Goal: Task Accomplishment & Management: Use online tool/utility

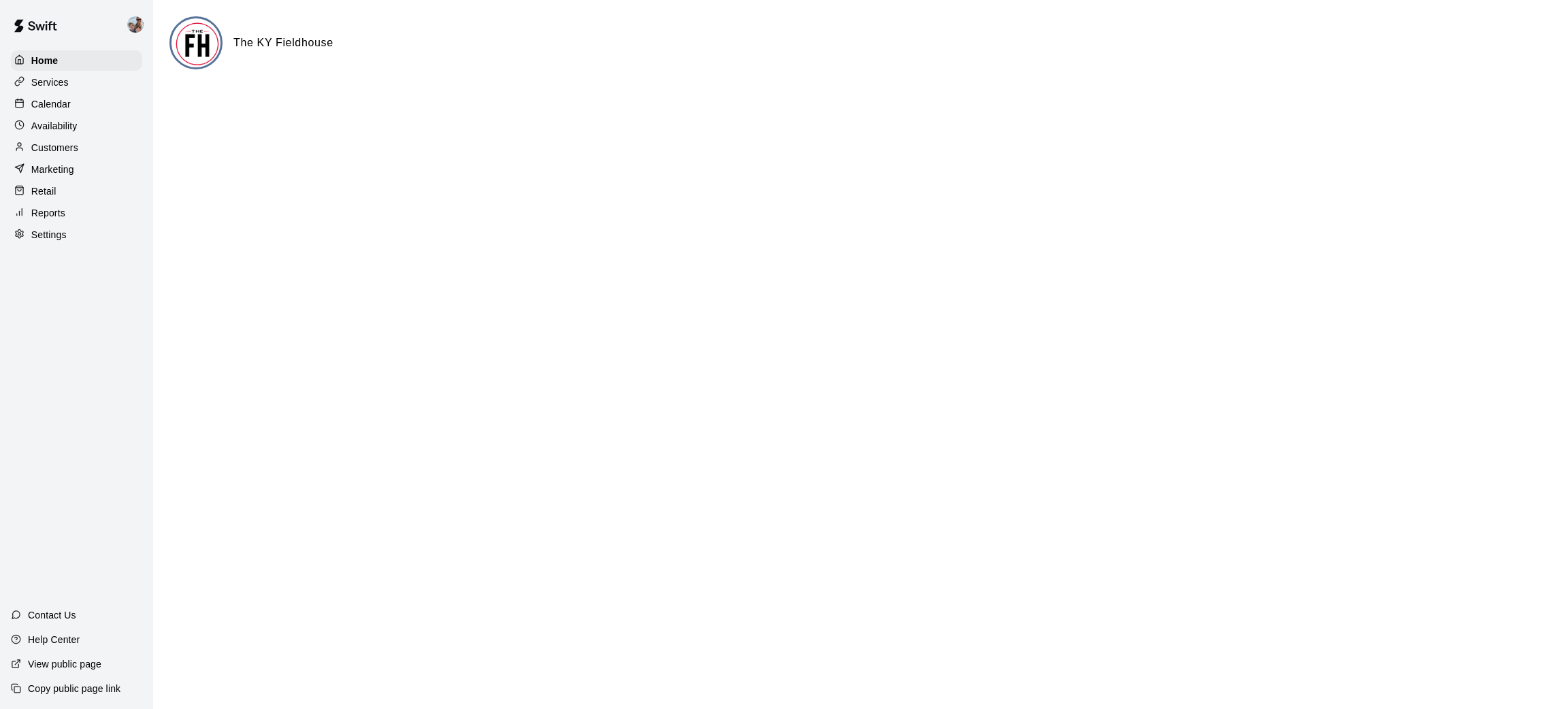
click at [64, 107] on p "Calendar" at bounding box center [51, 105] width 40 height 14
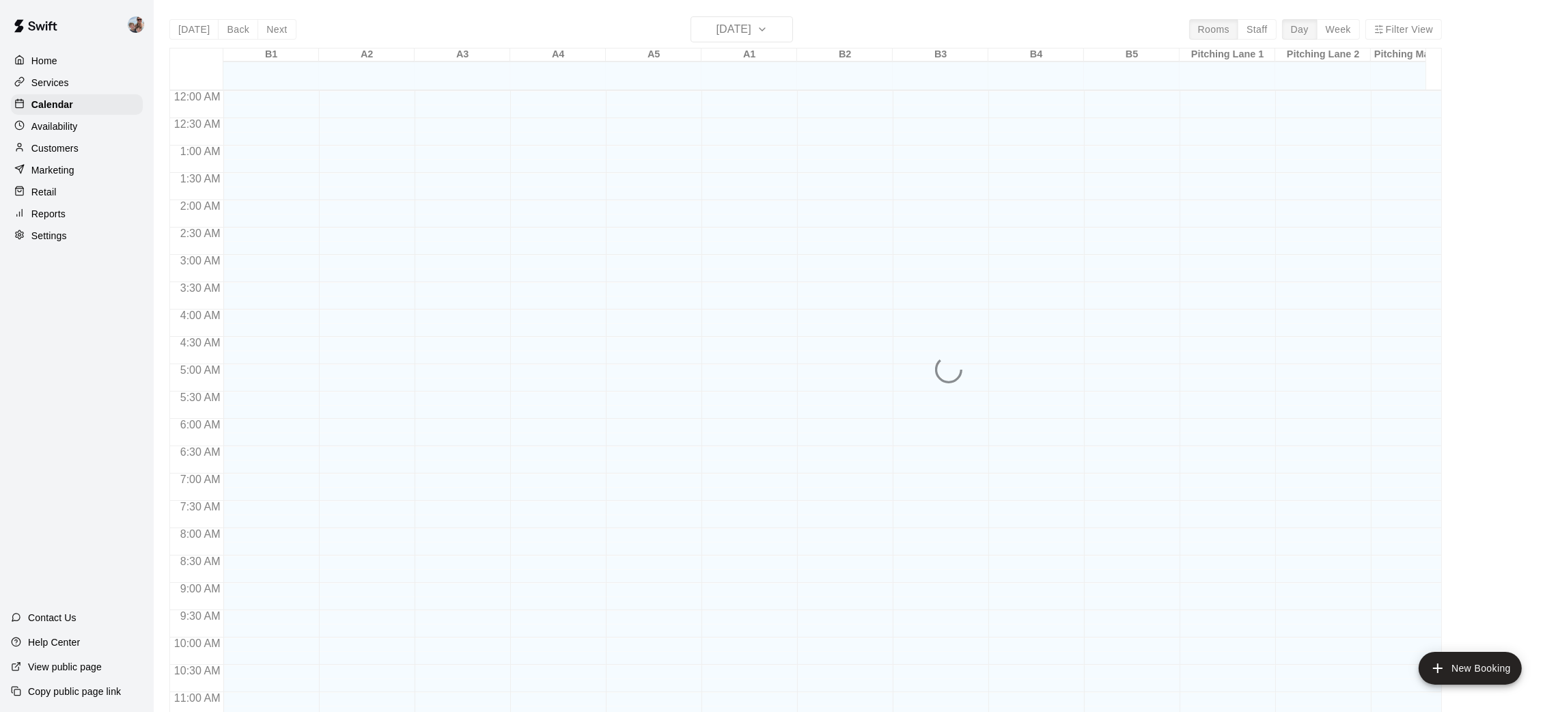
scroll to position [633, 0]
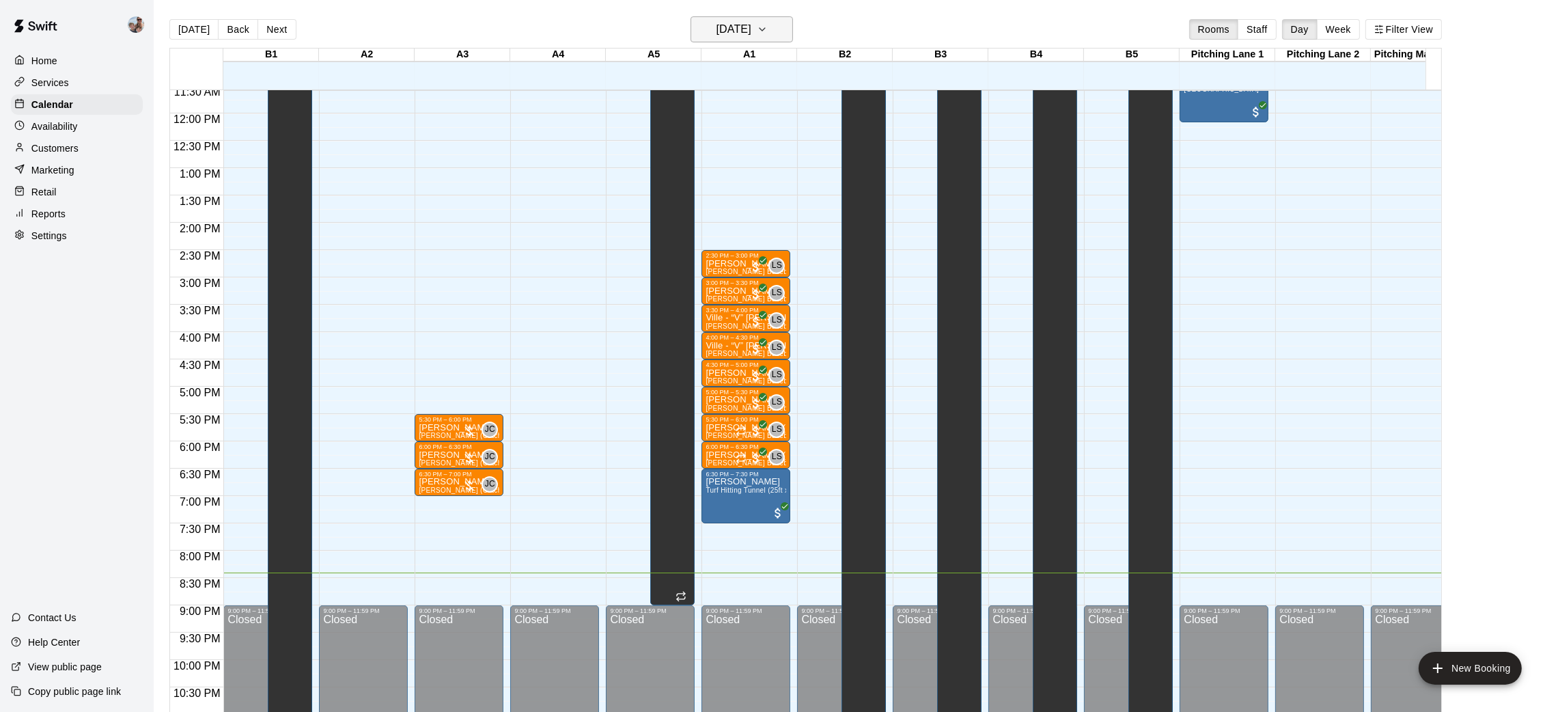
click at [776, 33] on button "[DATE]" at bounding box center [742, 29] width 102 height 26
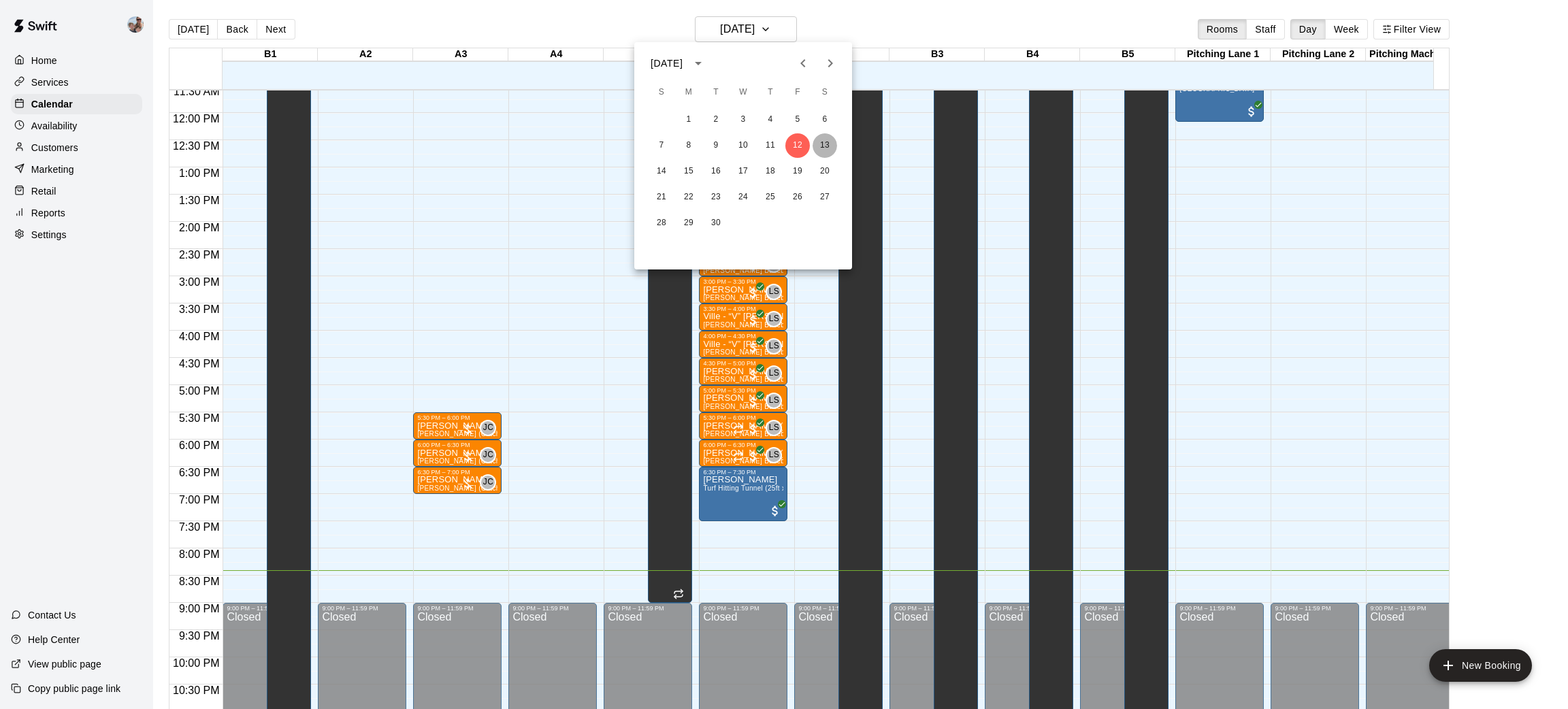
click at [824, 136] on button "13" at bounding box center [825, 145] width 25 height 25
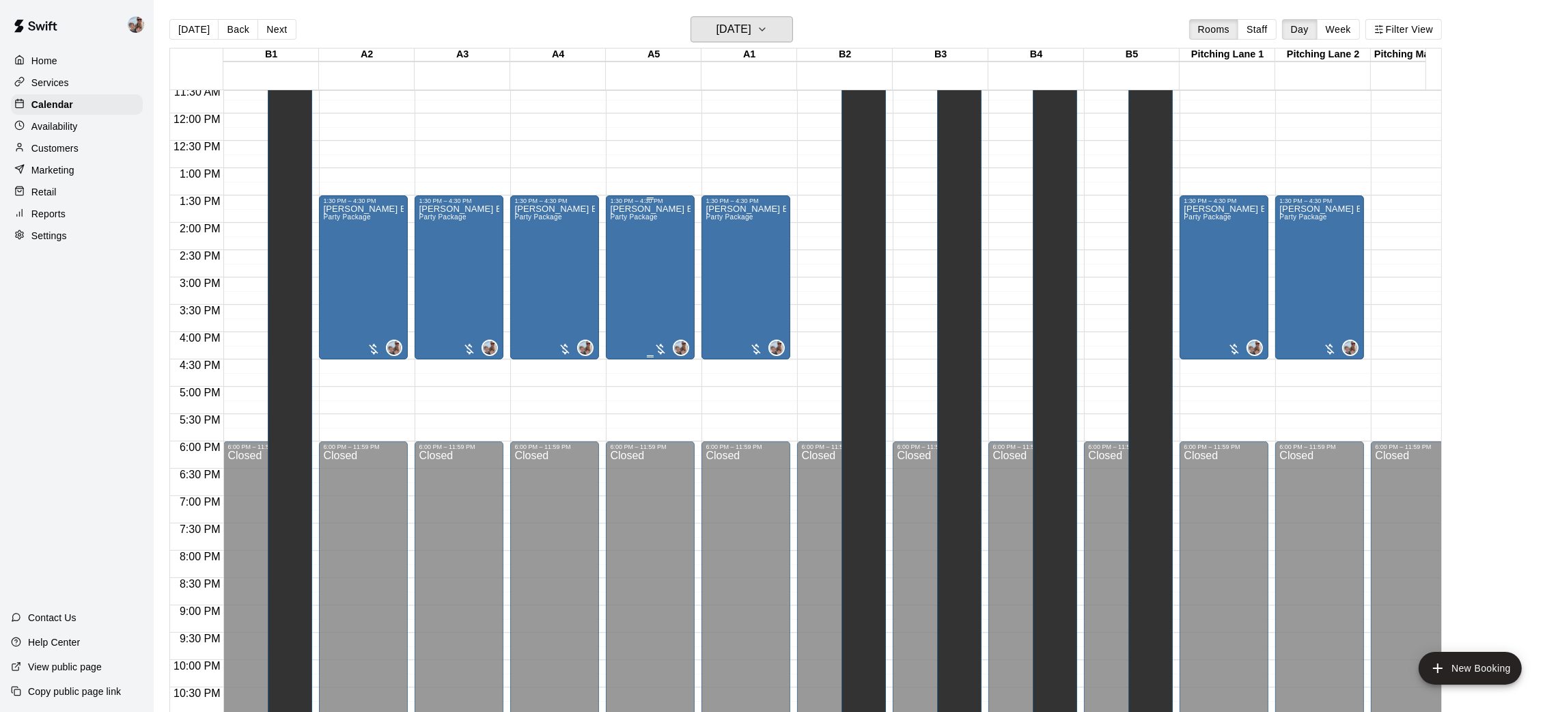
scroll to position [428, 0]
